Goal: Task Accomplishment & Management: Manage account settings

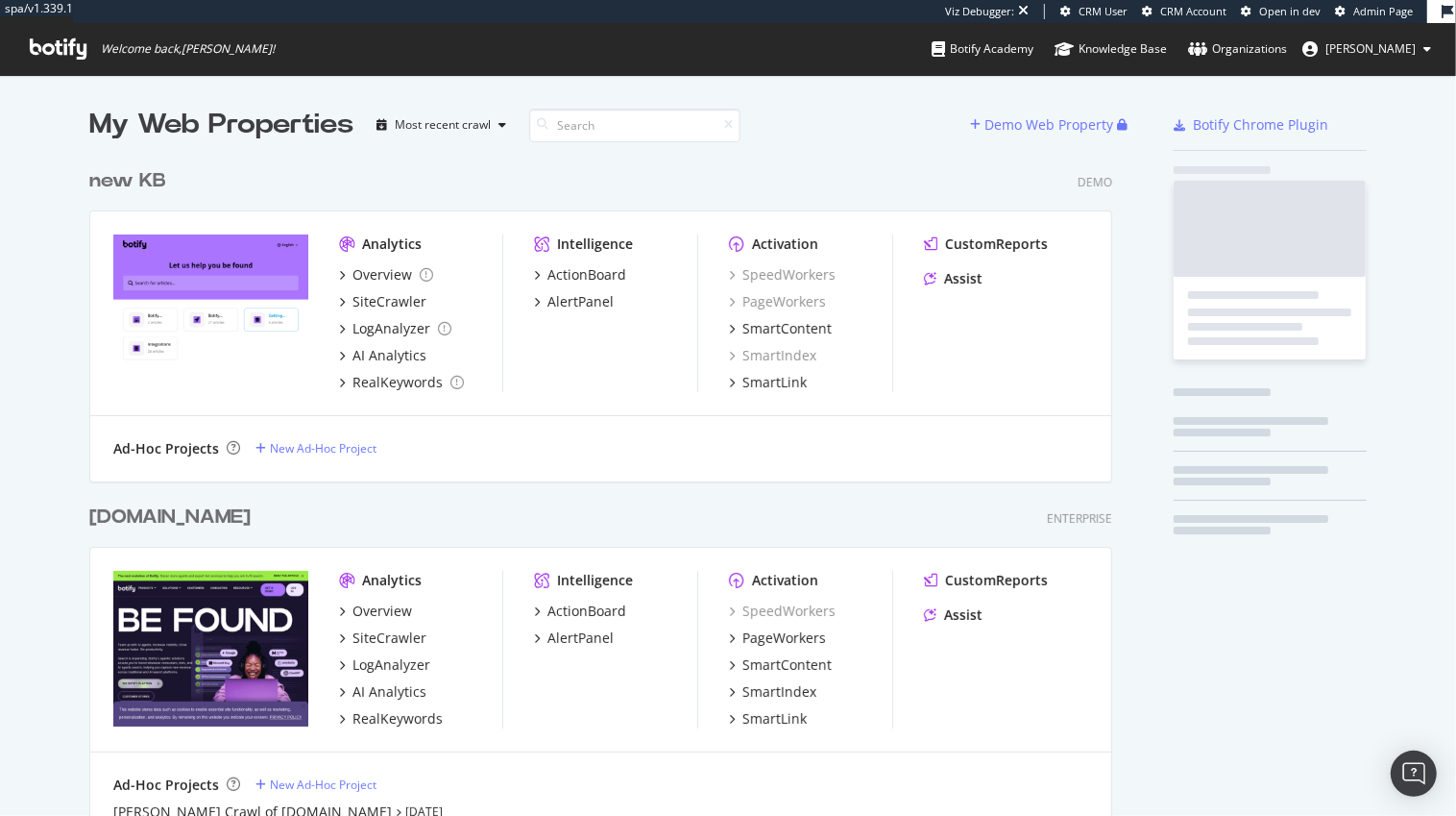
scroll to position [3284, 1038]
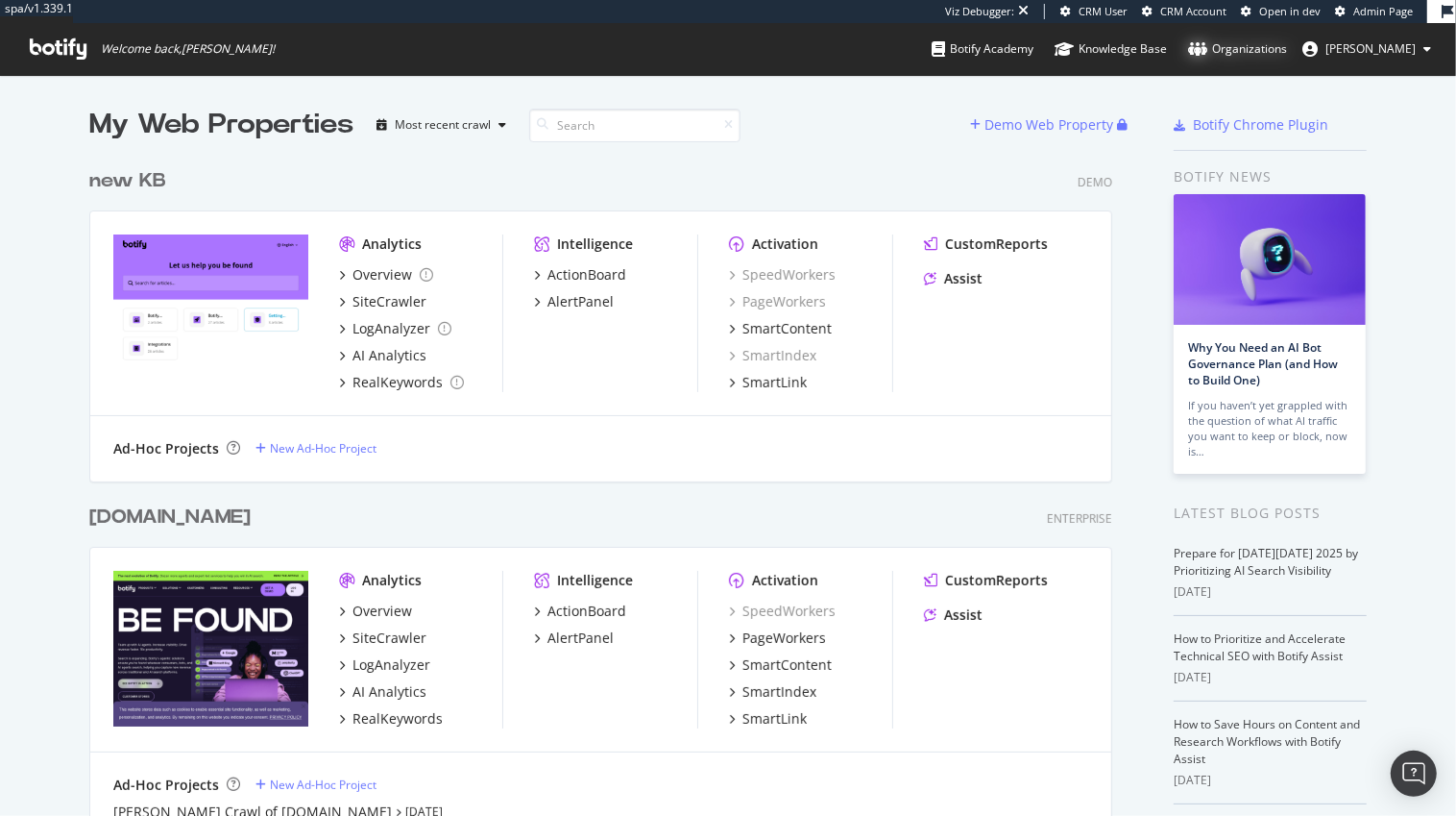
click at [1287, 49] on div "Organizations" at bounding box center [1237, 48] width 99 height 19
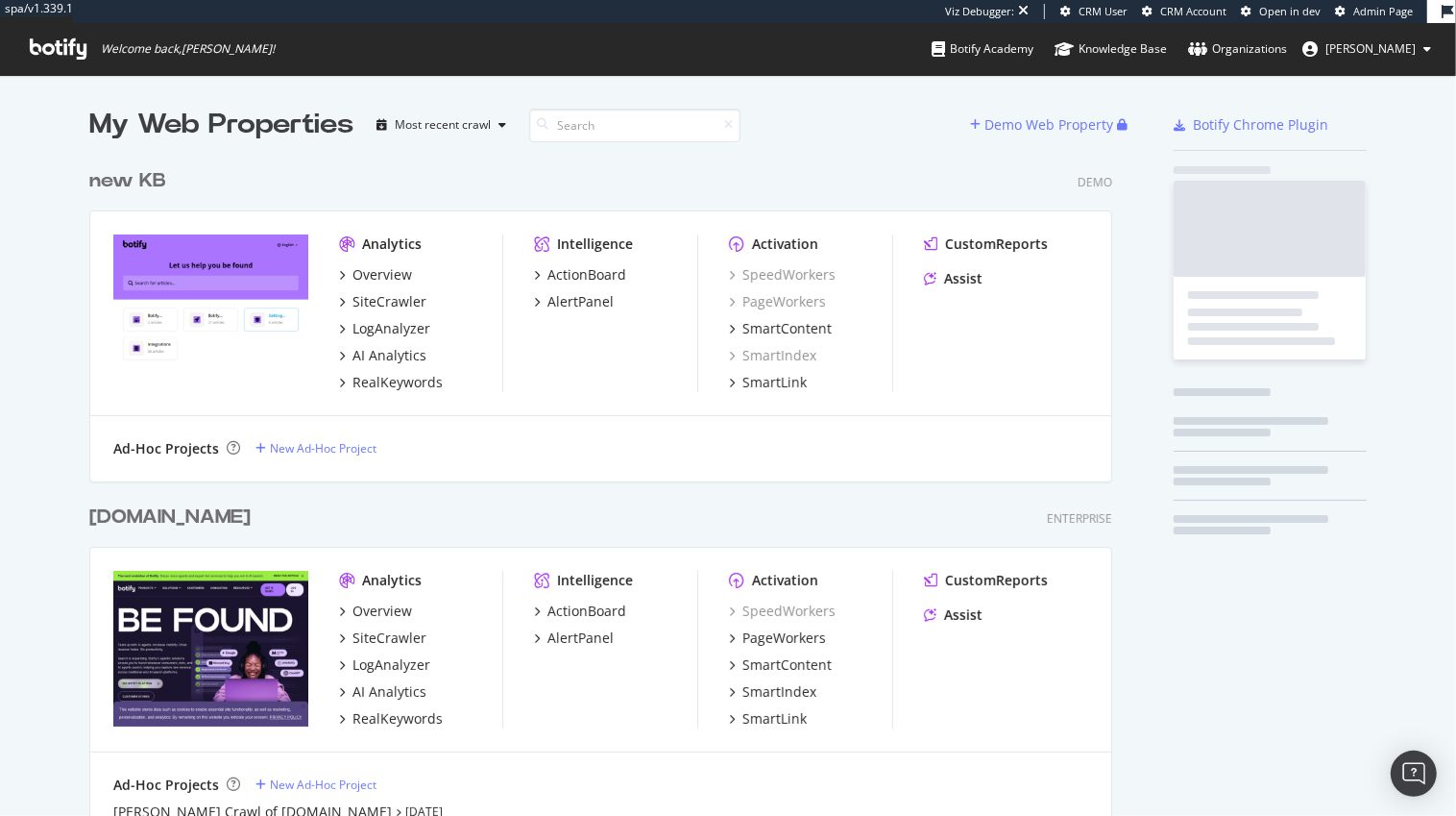
scroll to position [3284, 1038]
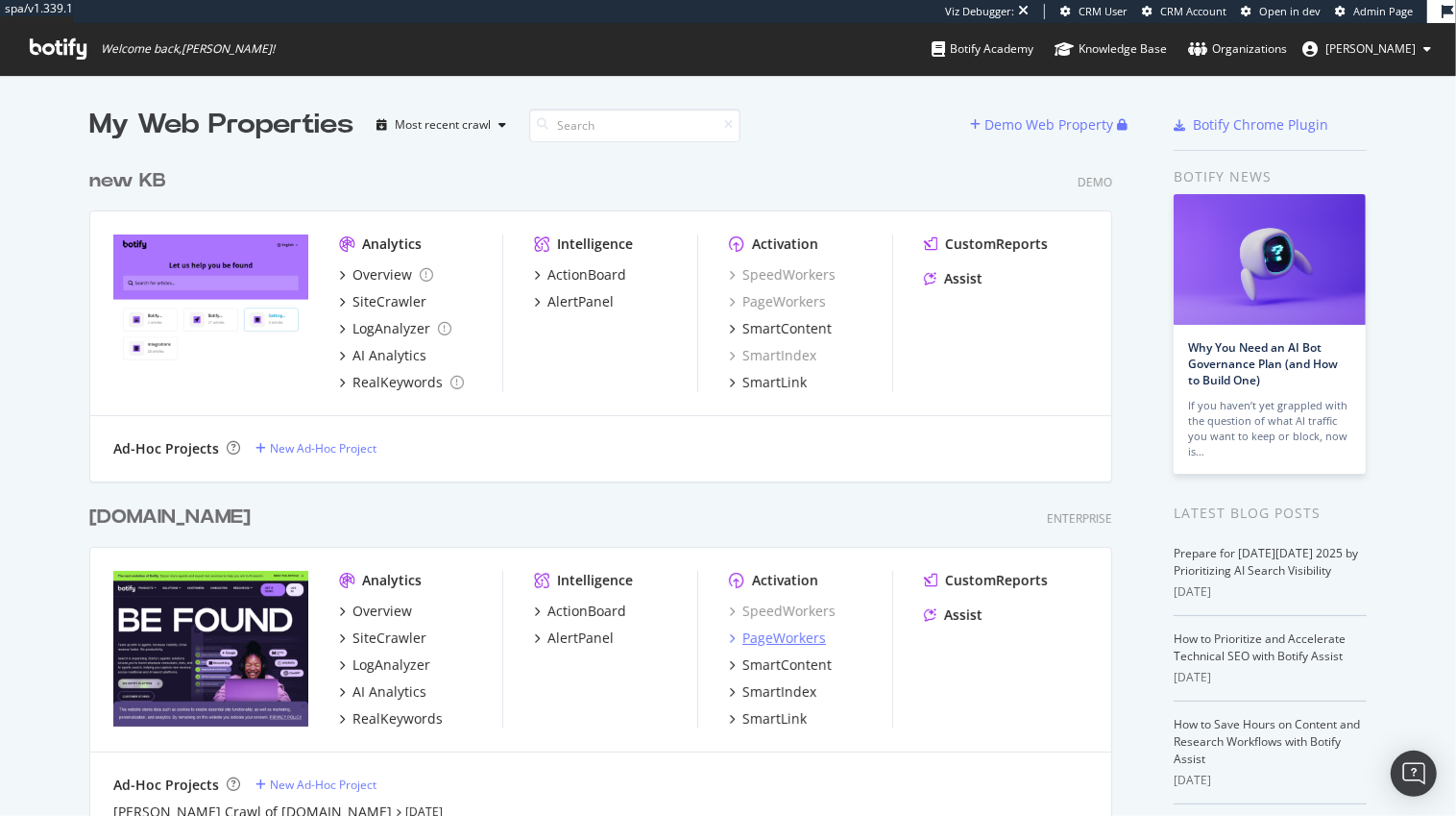
click at [762, 644] on div "PageWorkers" at bounding box center [784, 637] width 83 height 19
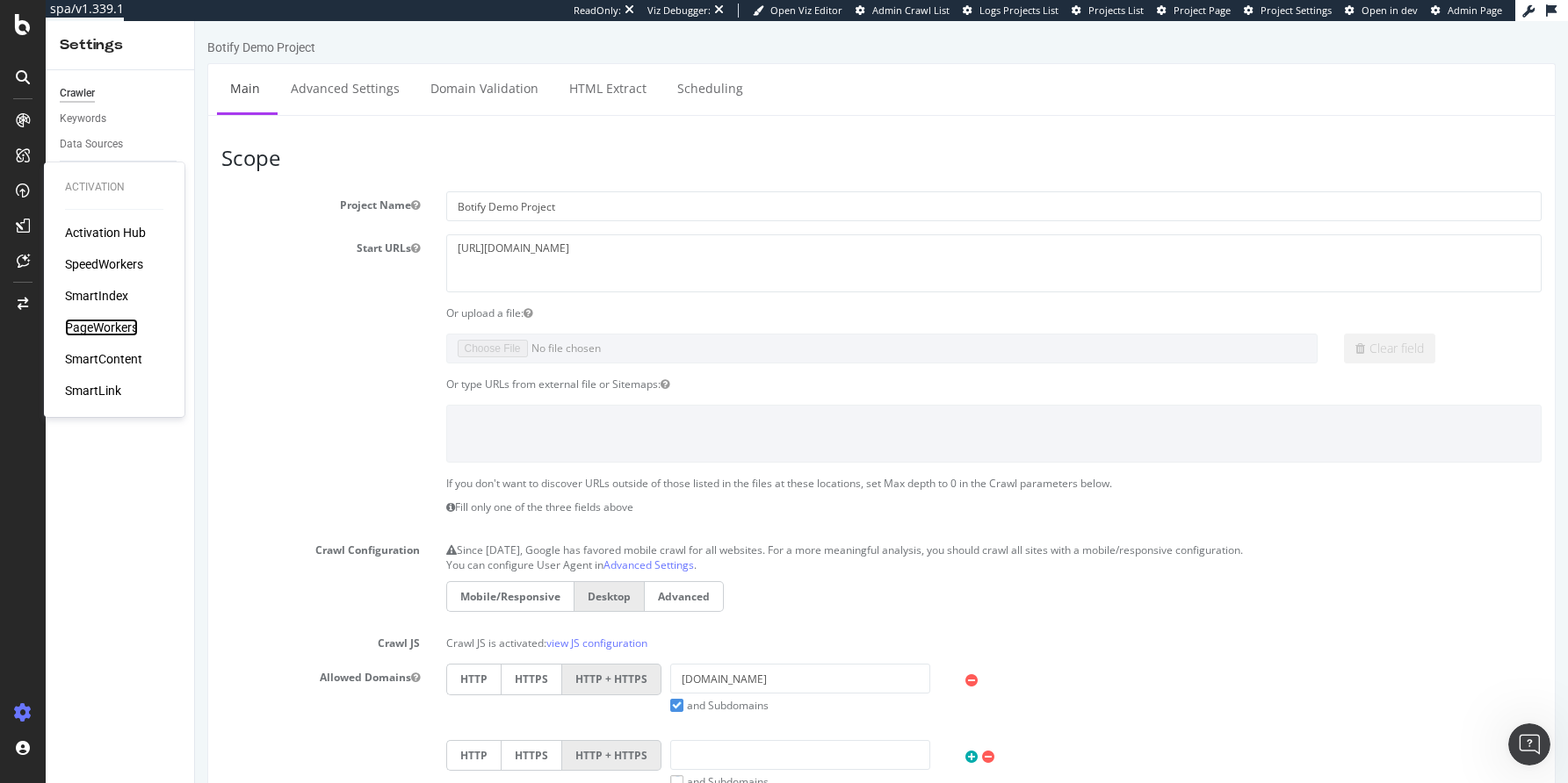
click at [103, 331] on div "PageWorkers" at bounding box center [101, 327] width 73 height 17
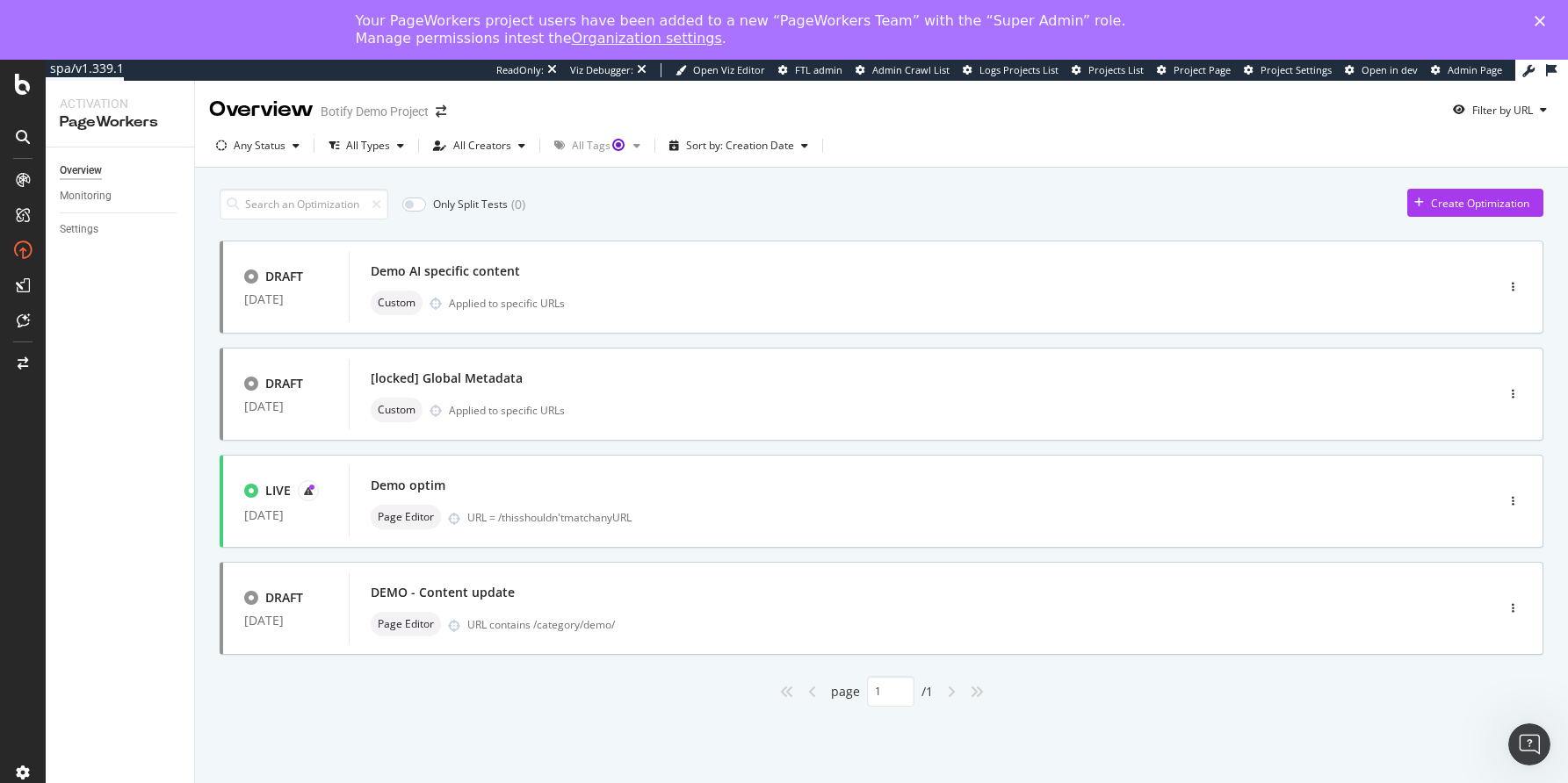
click at [462, 37] on div "Your PageWorkers project users have been added to a new “PageWorkers Team” with…" at bounding box center [770, 30] width 829 height 35
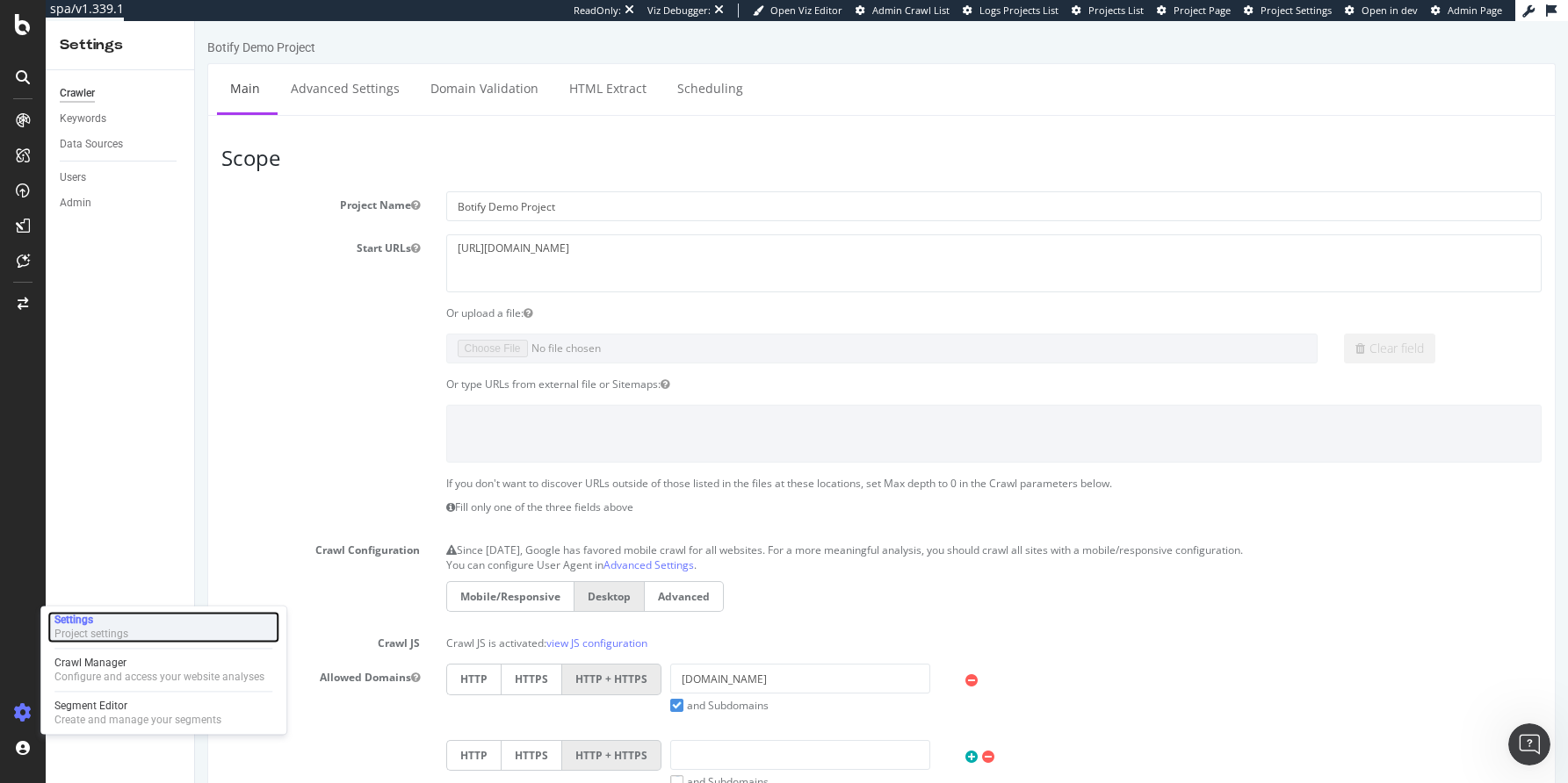
click at [108, 629] on div "Project settings" at bounding box center [91, 634] width 74 height 14
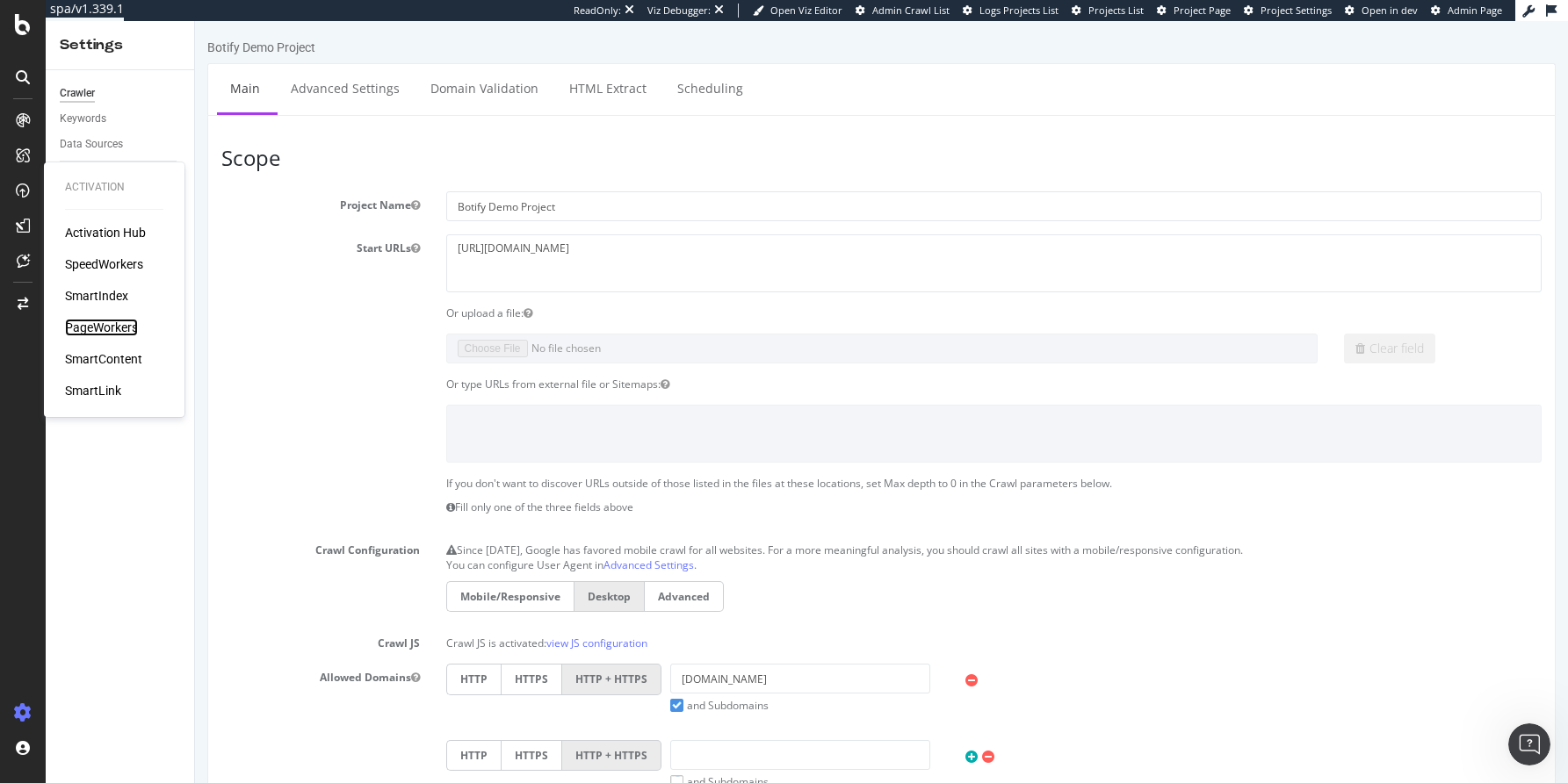
click at [112, 331] on div "PageWorkers" at bounding box center [101, 327] width 73 height 17
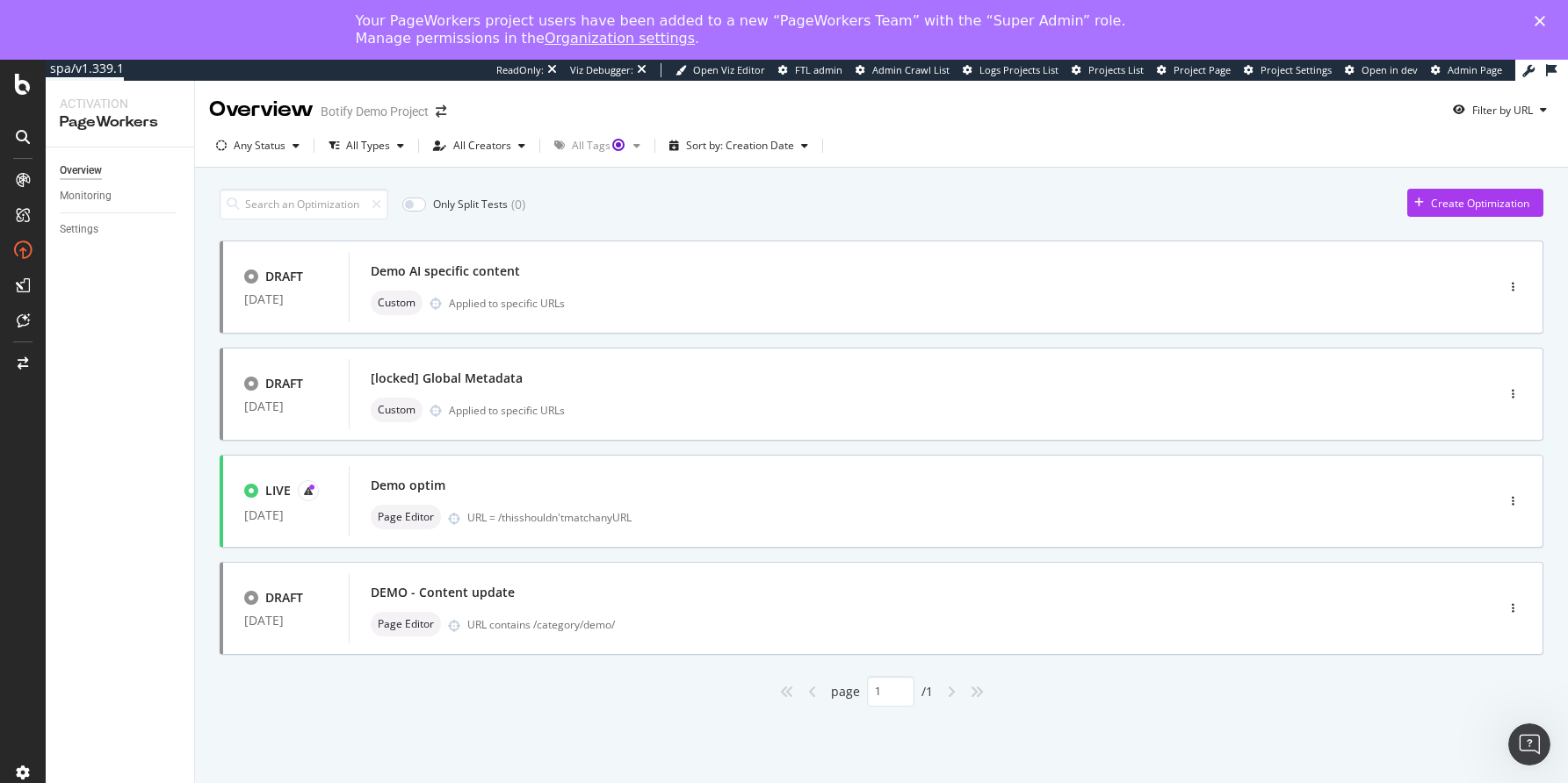
click at [544, 37] on link "Organization settings" at bounding box center [619, 38] width 150 height 16
